Goal: Book appointment/travel/reservation

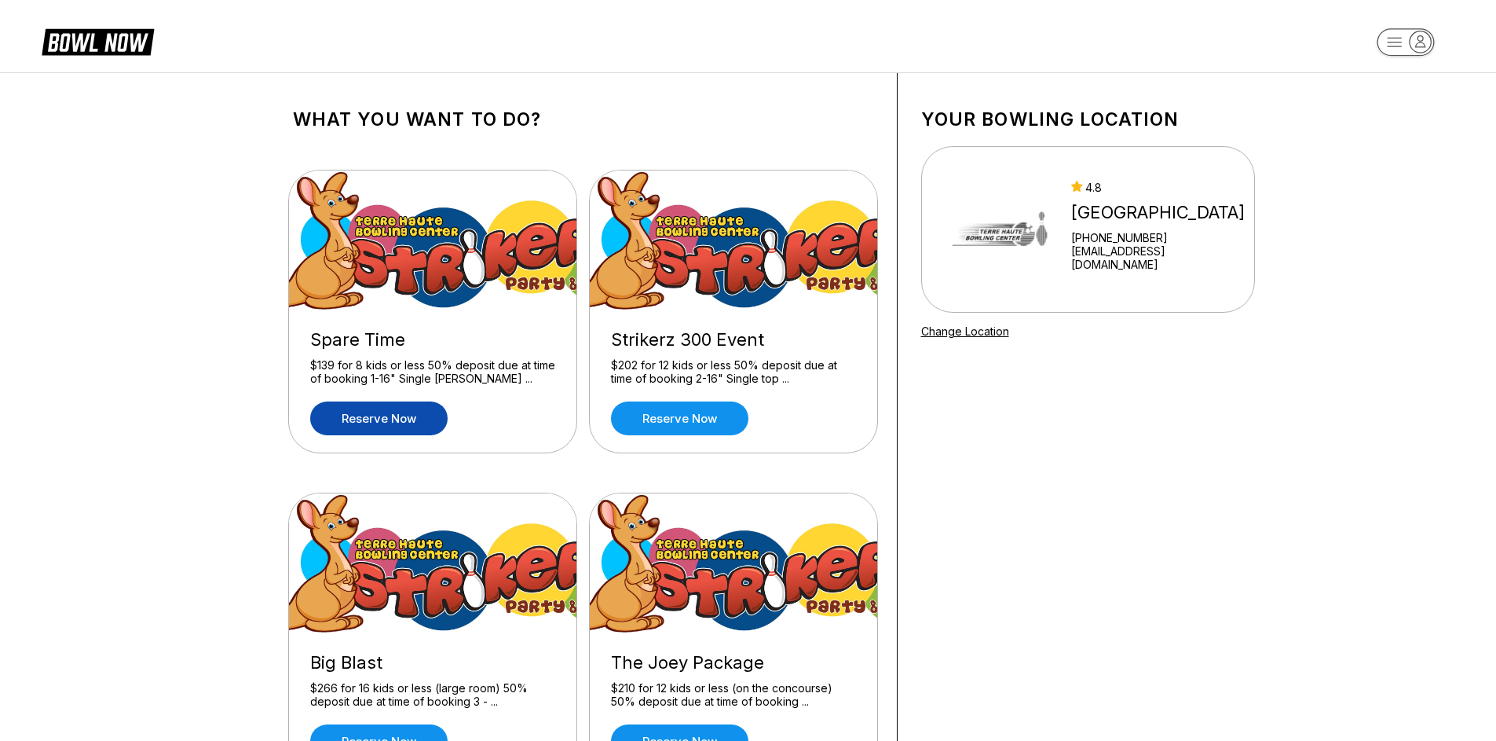
click at [388, 415] on link "Reserve now" at bounding box center [378, 418] width 137 height 34
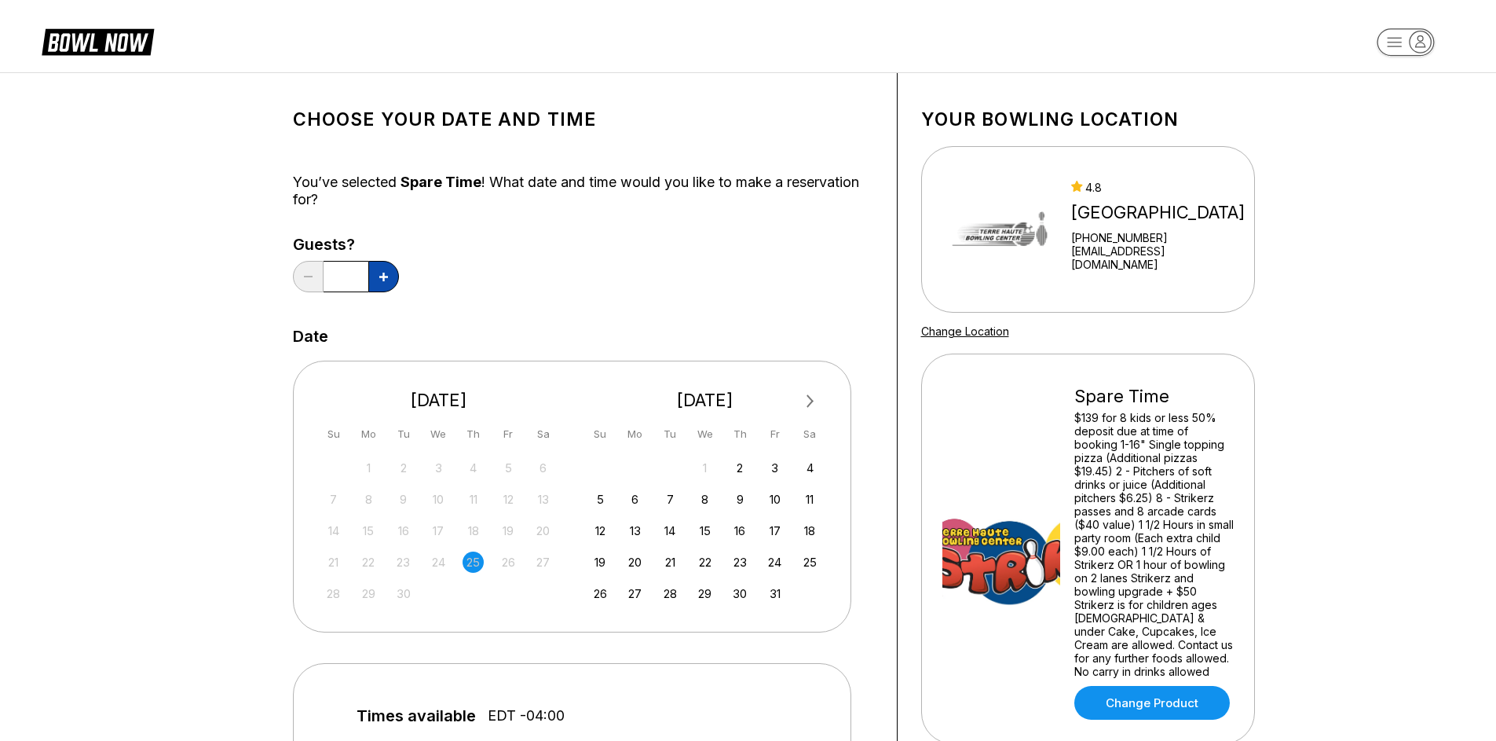
click at [380, 281] on button at bounding box center [383, 276] width 31 height 31
click at [314, 280] on button at bounding box center [308, 276] width 31 height 31
type input "*"
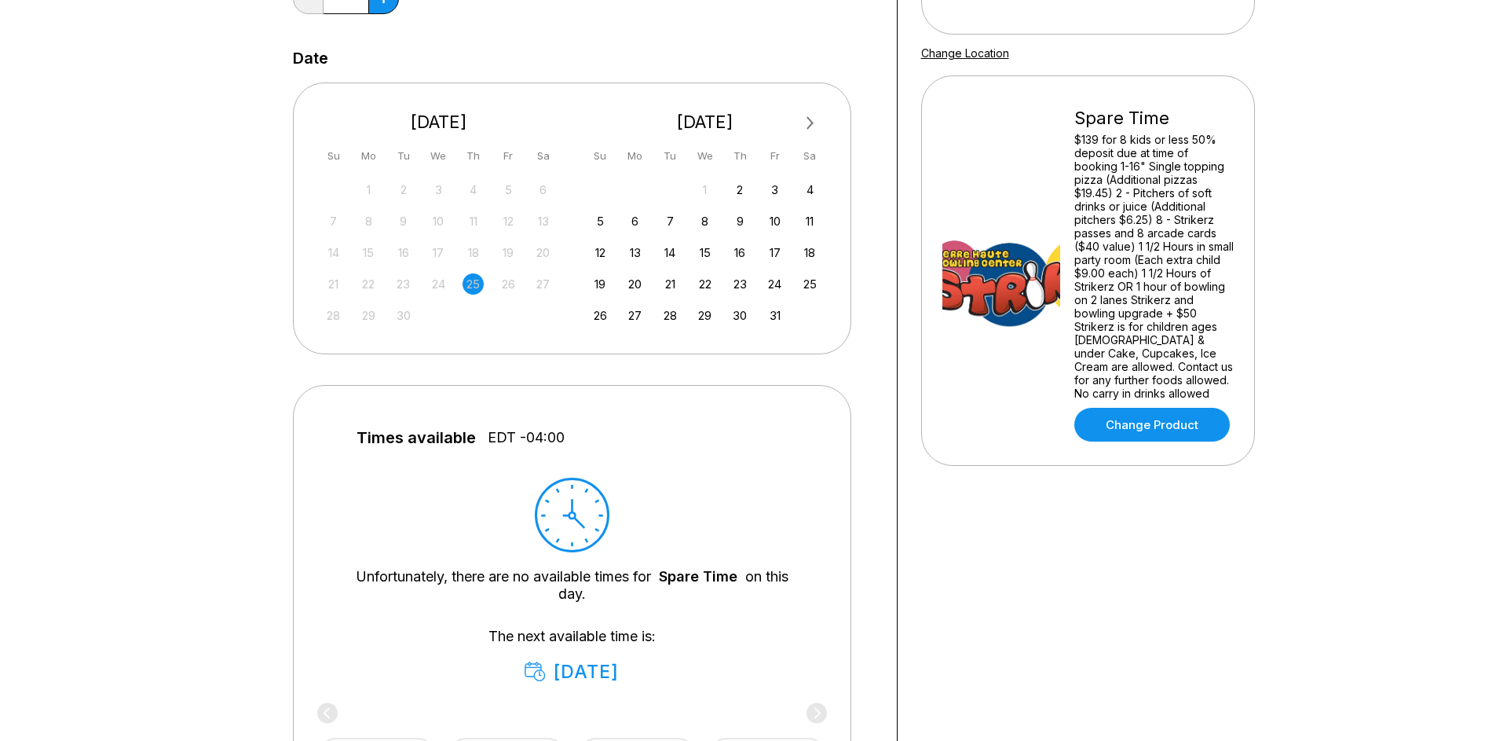
scroll to position [79, 0]
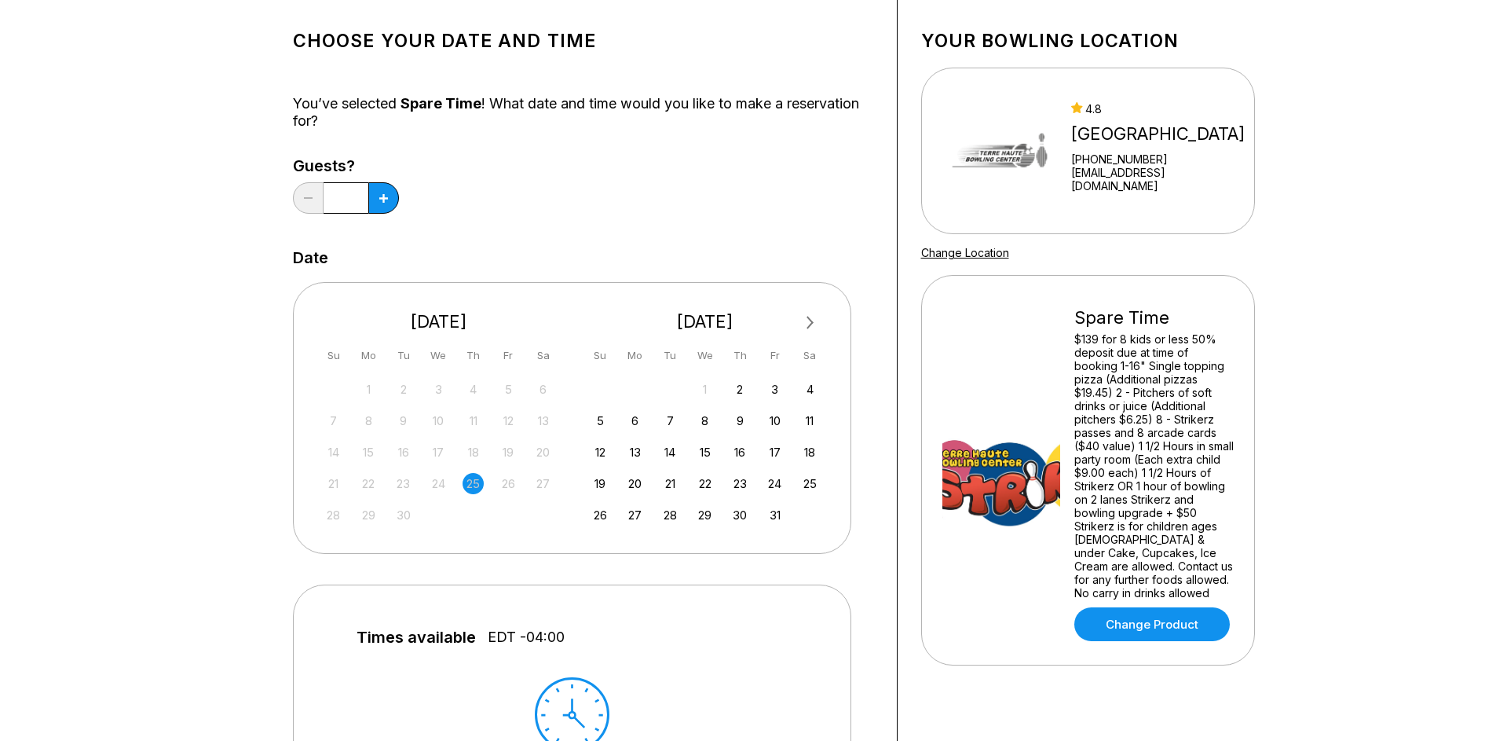
click at [477, 485] on div "25" at bounding box center [473, 483] width 21 height 21
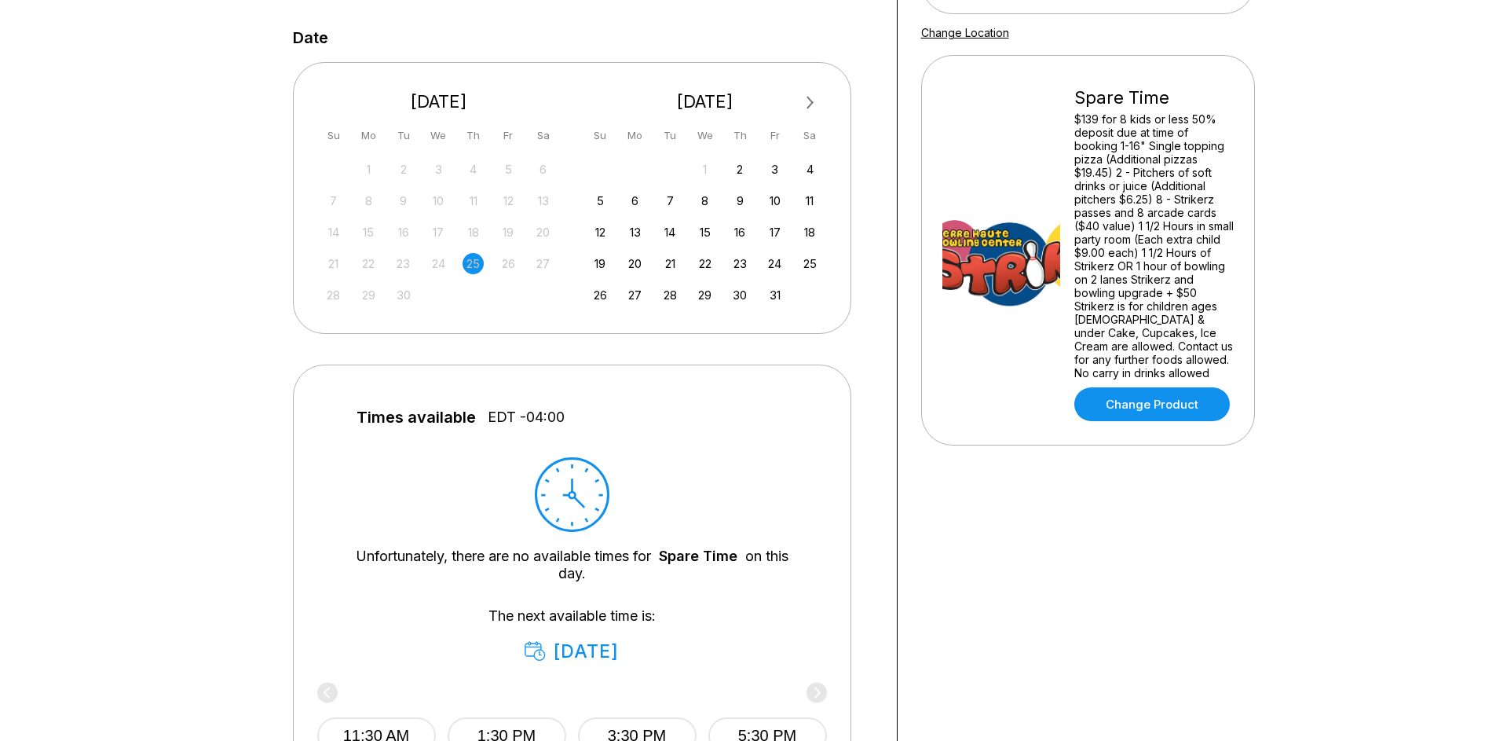
scroll to position [471, 0]
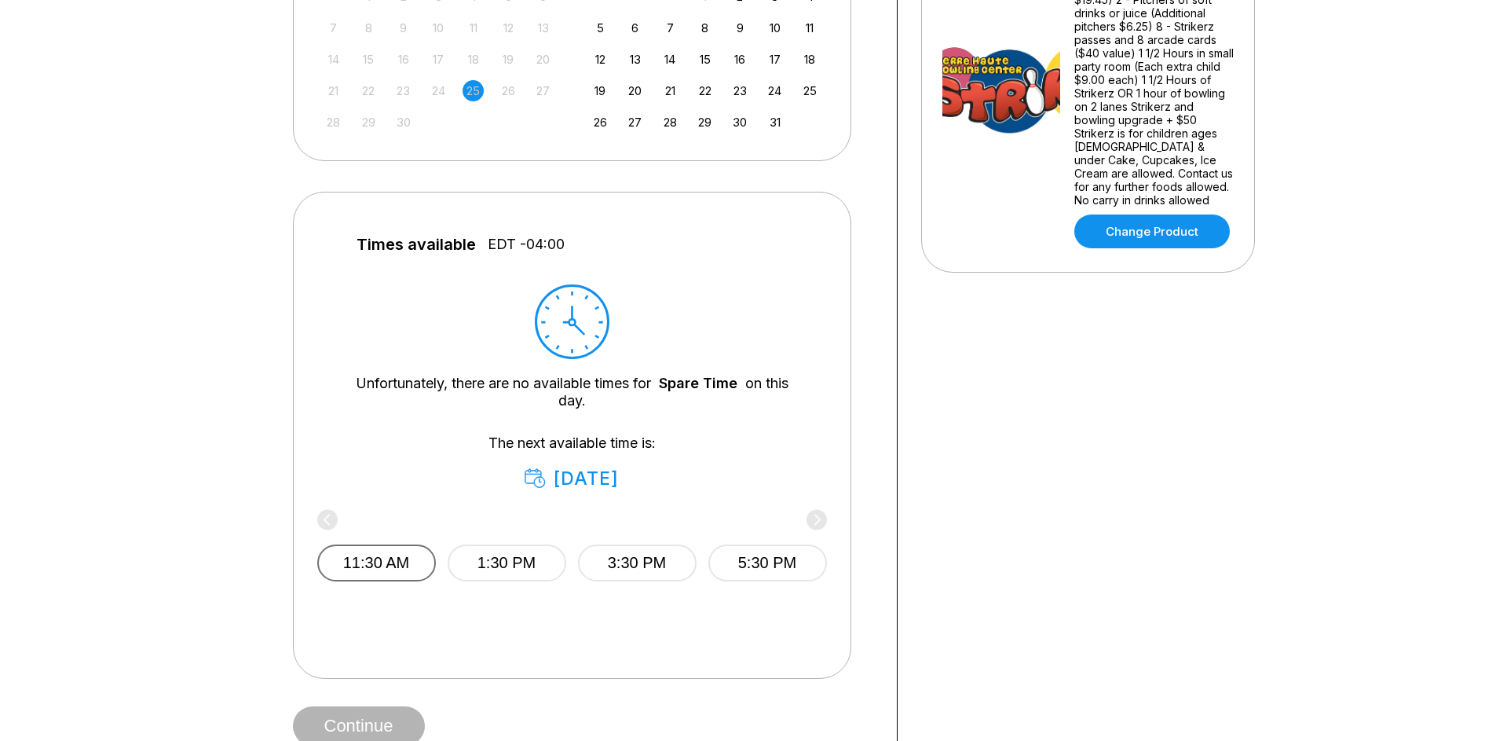
click at [404, 558] on button "11:30 AM" at bounding box center [376, 562] width 119 height 37
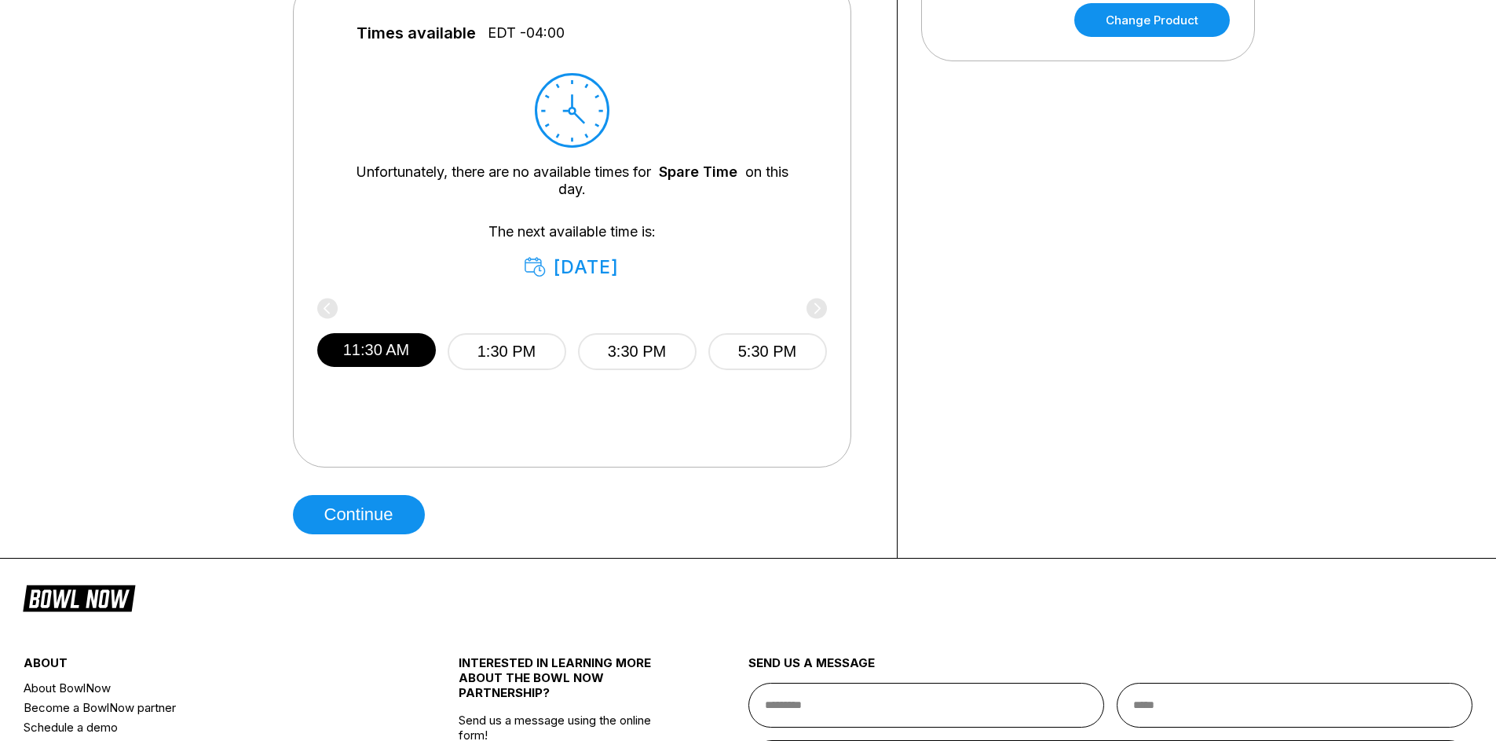
scroll to position [707, 0]
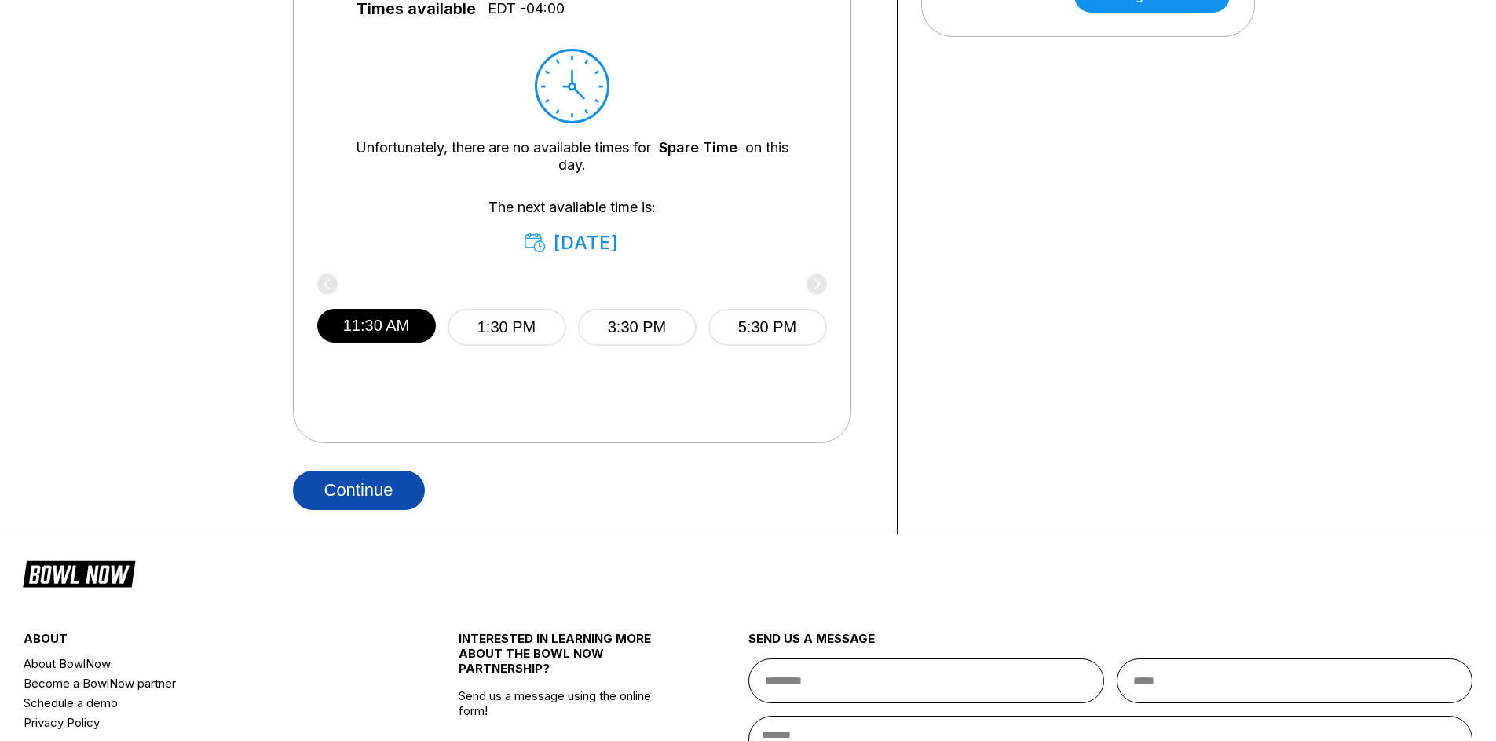
click at [391, 487] on button "Continue" at bounding box center [359, 489] width 132 height 39
select select "**"
